Goal: Book appointment/travel/reservation

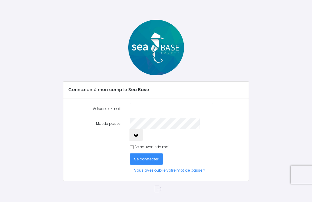
click at [193, 106] on input "Adresse e-mail" at bounding box center [171, 108] width 83 height 11
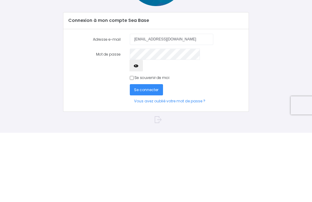
type input "fyrm26@neuf.fr"
click at [131, 145] on div "Se souvenir de moi" at bounding box center [171, 147] width 83 height 5
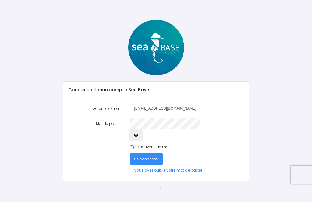
click at [158, 157] on span "Se connecter" at bounding box center [146, 159] width 24 height 5
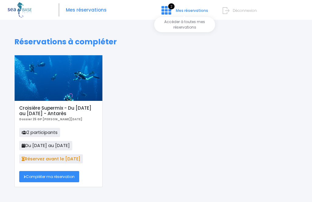
click at [189, 8] on span "Mes réservations" at bounding box center [192, 10] width 32 height 5
click at [184, 11] on span "Mes réservations" at bounding box center [192, 10] width 32 height 5
click at [89, 10] on span "Mes réservations" at bounding box center [86, 10] width 41 height 0
click at [91, 4] on div "Mes réservations 2 Mes réservations Déconnexion" at bounding box center [156, 10] width 297 height 20
click at [86, 10] on span "Mes réservations" at bounding box center [86, 10] width 41 height 0
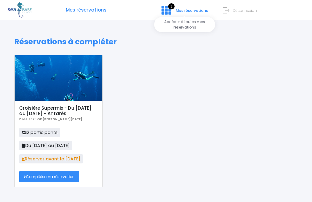
click at [175, 15] on link "2 Mes réservations" at bounding box center [183, 12] width 55 height 5
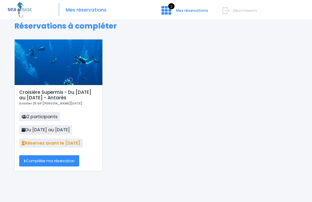
scroll to position [16, 0]
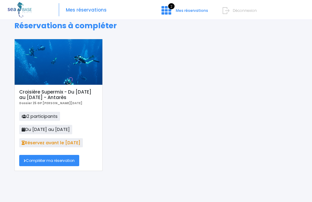
click at [53, 116] on span "2 participants" at bounding box center [39, 116] width 41 height 9
click at [54, 163] on link "Compléter ma réservation" at bounding box center [49, 161] width 60 height 11
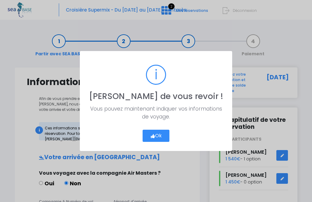
click at [160, 136] on button "Ok" at bounding box center [155, 136] width 27 height 12
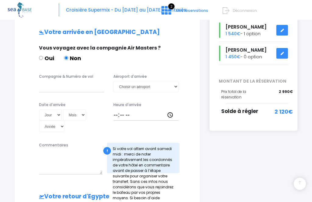
scroll to position [126, 0]
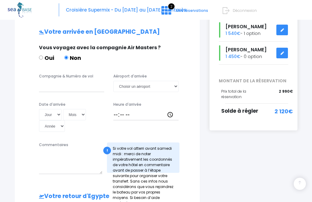
click at [245, 110] on span "Solde à régler" at bounding box center [239, 110] width 37 height 7
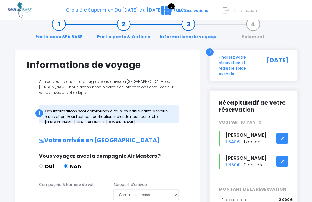
scroll to position [0, 0]
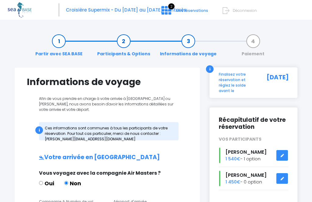
click at [252, 38] on link "Paiement" at bounding box center [252, 47] width 29 height 19
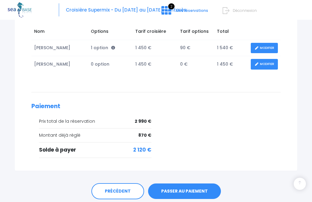
scroll to position [115, 0]
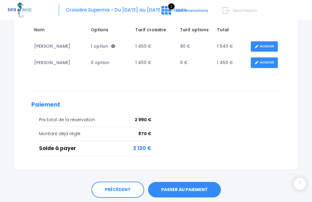
click at [195, 189] on link "PASSER AU PAIEMENT" at bounding box center [184, 190] width 73 height 16
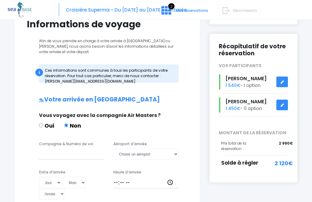
scroll to position [82, 0]
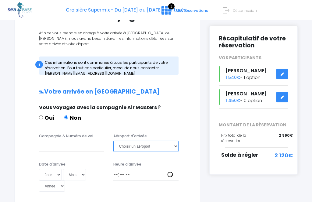
click at [175, 145] on select "Choisir un aéroport Hurghada Marsa Alam" at bounding box center [145, 146] width 65 height 11
select select "Hurghada"
click at [70, 149] on input "Compagnie & Numéro de vol" at bounding box center [71, 146] width 65 height 11
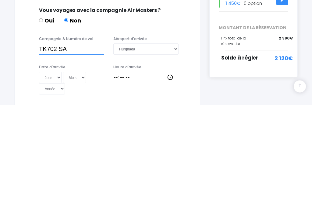
type input "TK702 SA"
click at [46, 170] on select "Jour 01 02 03 04 05 06 07 08 09 10 11 12 13 14 15 16 17 18 19 20 21 22 23 24 25…" at bounding box center [50, 175] width 23 height 11
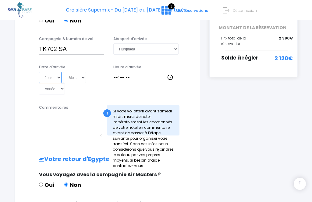
select select "25"
click at [63, 81] on select "Mois 01 02 03 04 05 06 07 08 09 10 11 12" at bounding box center [74, 77] width 23 height 11
click at [65, 76] on select "Mois 01 02 03 04 05 06 07 08 09 10 11 12" at bounding box center [74, 77] width 23 height 11
select select "10"
click at [65, 83] on select "Année 2045 2044 2043 2042 2041 2040 2039 2038 2037 2036 2035 2034 2033 2032 203…" at bounding box center [52, 88] width 26 height 11
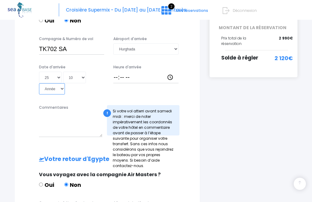
select select "2025"
type input "2025-10-25"
click at [152, 77] on input "Heure d'arrivée" at bounding box center [145, 77] width 65 height 11
type input "04:50"
click at [75, 112] on textarea "Commentaires" at bounding box center [70, 124] width 63 height 25
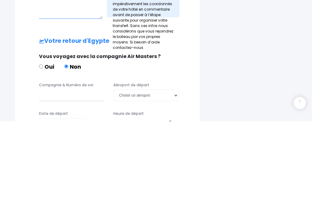
scroll to position [217, 0]
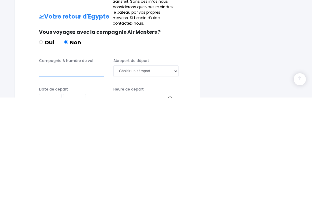
click at [77, 170] on input "Compagnie & Numéro de vol" at bounding box center [71, 175] width 65 height 11
type input "TKTK703"
click at [173, 170] on select "Choisir un aéroport Hurghada Marsa Alam" at bounding box center [145, 175] width 65 height 11
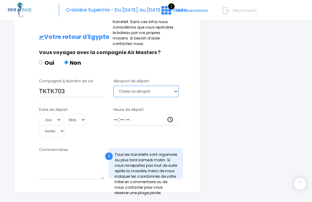
select select "Hurghada"
click at [48, 114] on select "Jour 01 02 03 04 05 06 07 08 09 10 11 12 13 14 15 16 17 18 19 20 21 22 23 24 25…" at bounding box center [50, 119] width 23 height 11
select select "01"
click at [63, 114] on select "Mois 01 02 03 04 05 06 07 08 09 10 11 12" at bounding box center [74, 119] width 23 height 11
select select "11"
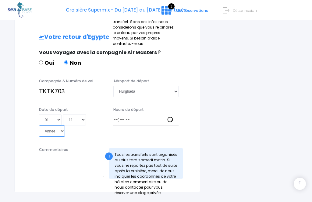
click at [65, 126] on select "Année 2045 2044 2043 2042 2041 2040 2039 2038 2037 2036 2035 2034 2033 2032 203…" at bounding box center [52, 131] width 26 height 11
select select "2025"
type input "2025-11-01"
click at [167, 114] on input "Heure de départ" at bounding box center [145, 119] width 65 height 11
type input "05:15"
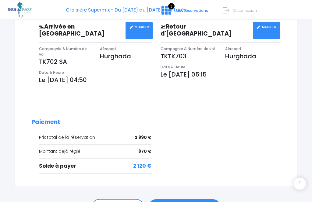
scroll to position [220, 0]
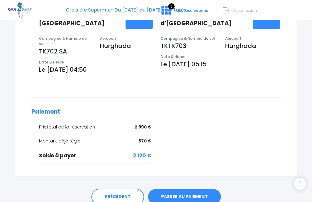
click at [202, 190] on link "PASSER AU PAIEMENT" at bounding box center [184, 197] width 73 height 16
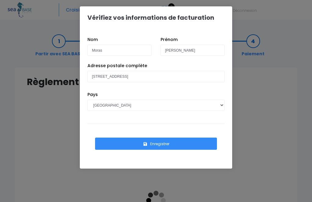
click at [178, 144] on button "Enregistrer" at bounding box center [156, 144] width 122 height 12
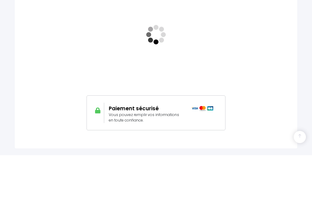
scroll to position [165, 0]
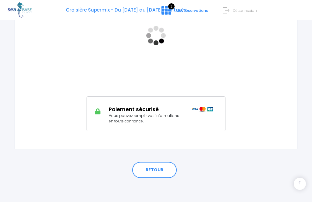
click at [157, 171] on link "RETOUR" at bounding box center [154, 170] width 44 height 16
click at [160, 173] on link "RETOUR" at bounding box center [154, 170] width 44 height 16
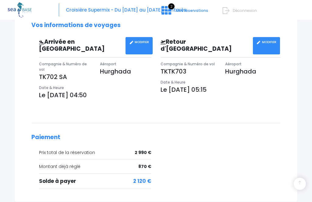
scroll to position [220, 0]
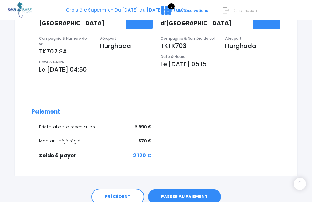
click at [195, 189] on link "PASSER AU PAIEMENT" at bounding box center [184, 197] width 73 height 16
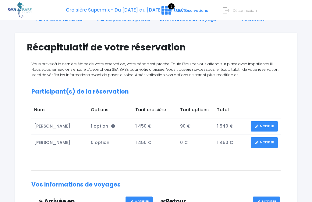
scroll to position [0, 0]
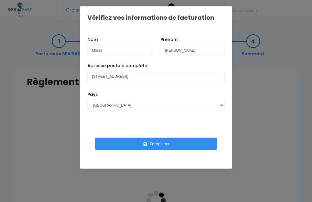
click at [267, 153] on div "Vérifiez vos informations de facturation Nom Moras Prénom Franck Pays AFGHANIST…" at bounding box center [156, 101] width 312 height 202
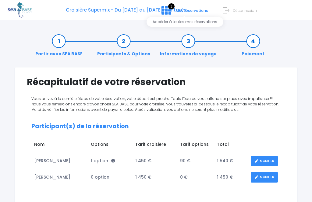
click at [170, 6] on span "2" at bounding box center [171, 6] width 6 height 6
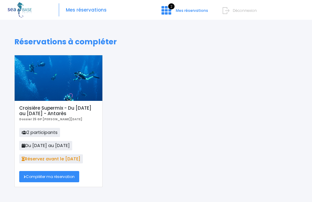
click at [78, 10] on span "Mes réservations" at bounding box center [86, 10] width 41 height 0
click at [85, 10] on span "Mes réservations" at bounding box center [86, 10] width 41 height 0
click at [175, 12] on link "2 Mes réservations" at bounding box center [183, 12] width 55 height 5
click at [46, 133] on span "2 participants" at bounding box center [39, 132] width 41 height 9
click at [58, 180] on link "Compléter ma réservation" at bounding box center [49, 176] width 60 height 11
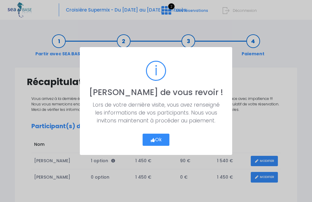
click at [157, 140] on button "Ok" at bounding box center [155, 140] width 27 height 12
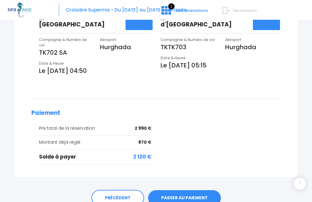
scroll to position [220, 0]
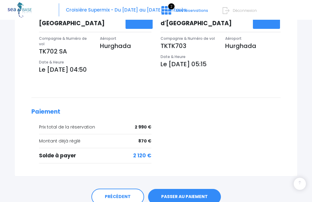
click at [119, 190] on link "PRÉCÉDENT" at bounding box center [117, 197] width 53 height 16
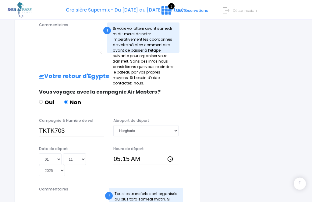
scroll to position [246, 0]
click at [60, 125] on input "TKTK703" at bounding box center [71, 130] width 65 height 11
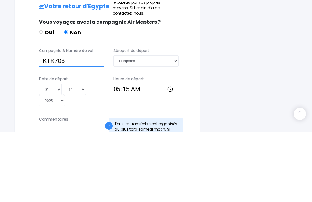
click at [42, 125] on input "TKTK703" at bounding box center [71, 130] width 65 height 11
click at [53, 125] on input "TKTK703" at bounding box center [71, 130] width 65 height 11
click at [48, 125] on input "TKTK703" at bounding box center [71, 130] width 65 height 11
click at [46, 125] on input "TKTK703" at bounding box center [71, 130] width 65 height 11
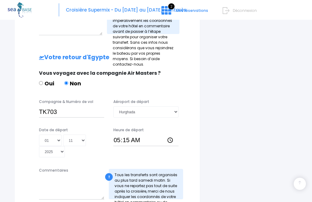
scroll to position [285, 0]
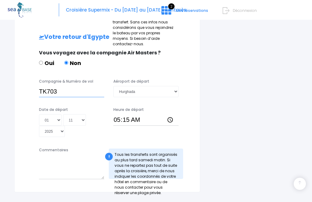
type input "TK703"
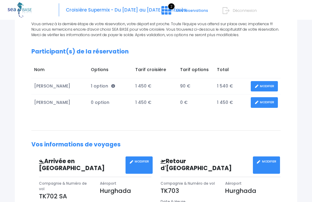
scroll to position [74, 0]
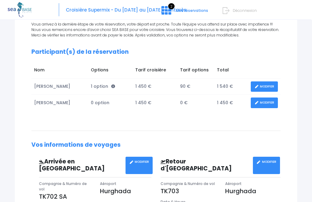
click at [77, 193] on p "TK702 SA" at bounding box center [65, 197] width 52 height 9
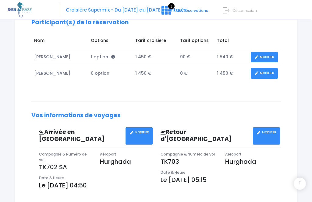
scroll to position [110, 0]
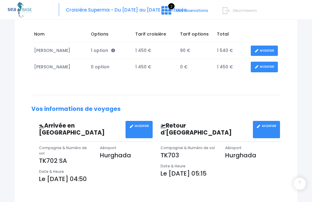
click at [80, 157] on p "TK702 SA" at bounding box center [65, 161] width 52 height 9
click at [60, 157] on p "TK702 SA" at bounding box center [65, 161] width 52 height 9
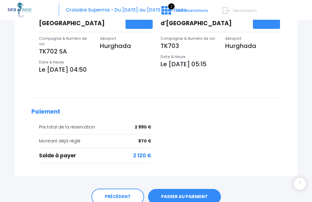
scroll to position [237, 0]
